Goal: Check status: Check status

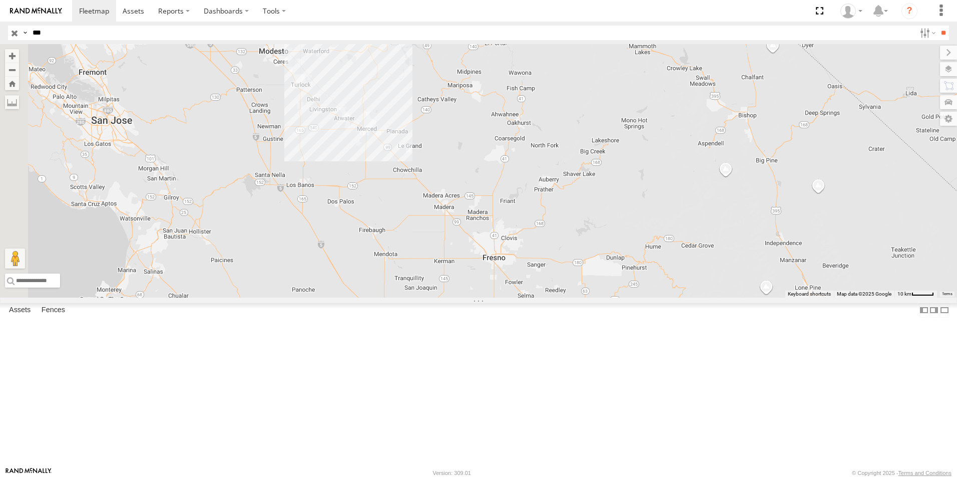
click at [14, 35] on input "button" at bounding box center [14, 33] width 13 height 15
click at [0, 0] on div "119-CAM" at bounding box center [0, 0] width 0 height 0
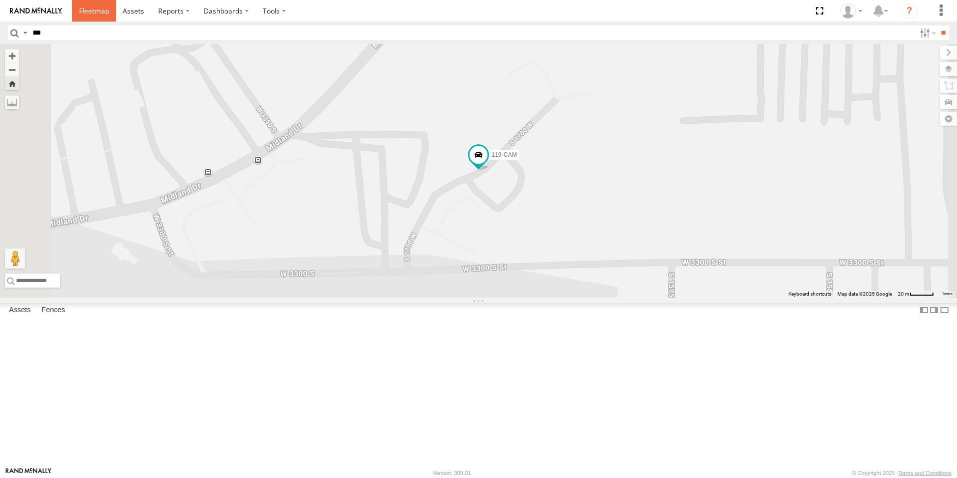
click at [91, 11] on span at bounding box center [94, 11] width 30 height 10
